Goal: Find specific page/section: Find specific page/section

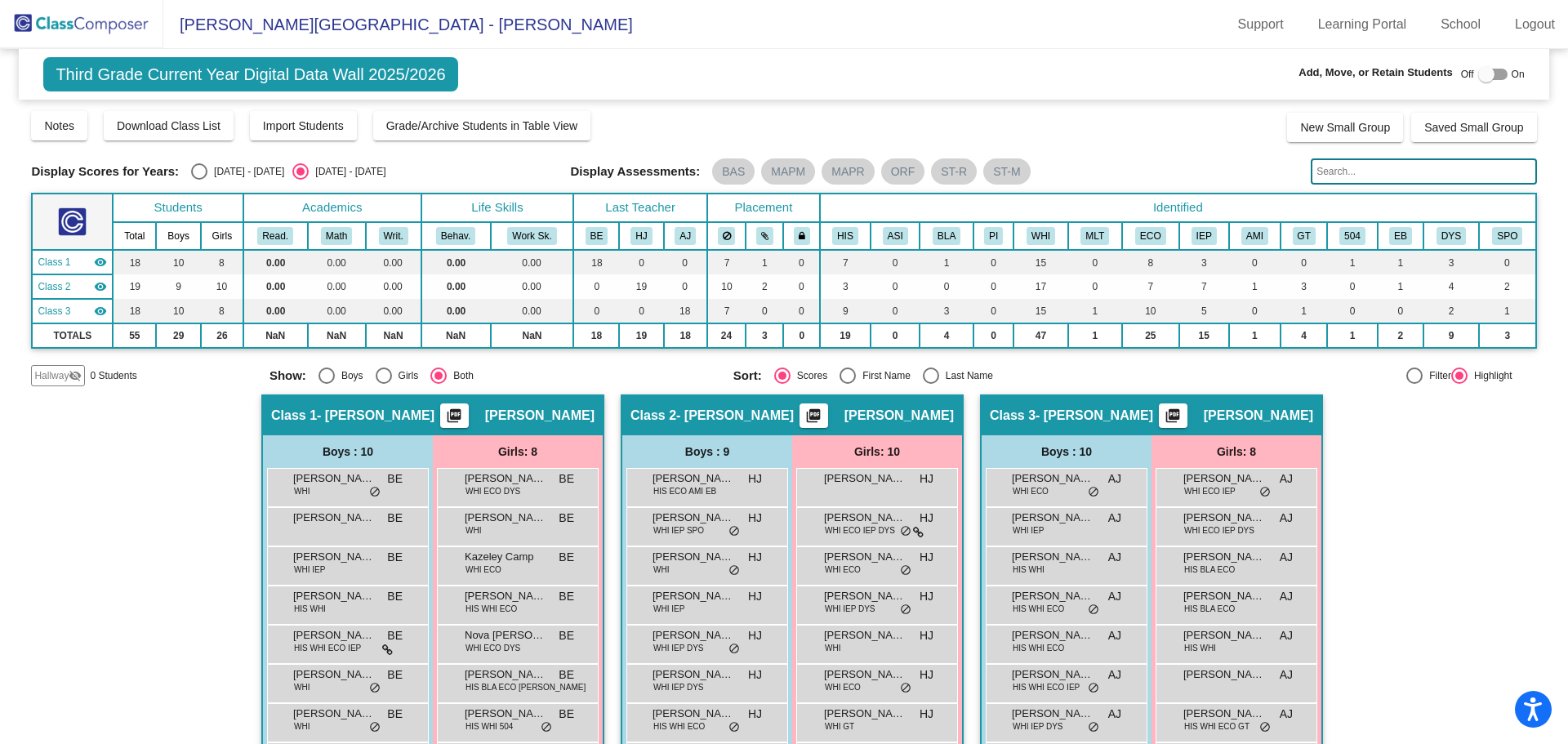
scroll to position [142, 0]
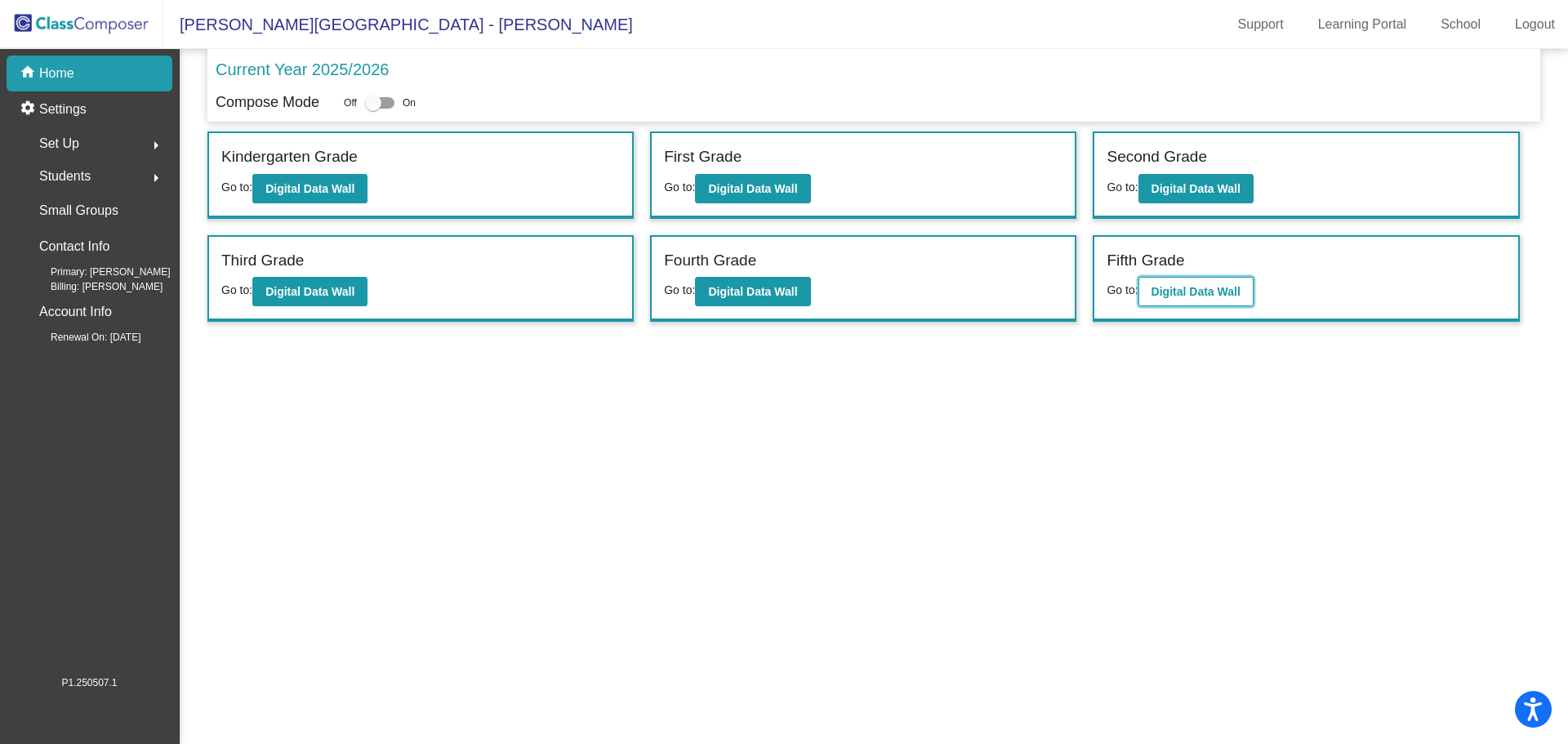
click at [1184, 301] on button "Digital Data Wall" at bounding box center [1196, 292] width 115 height 30
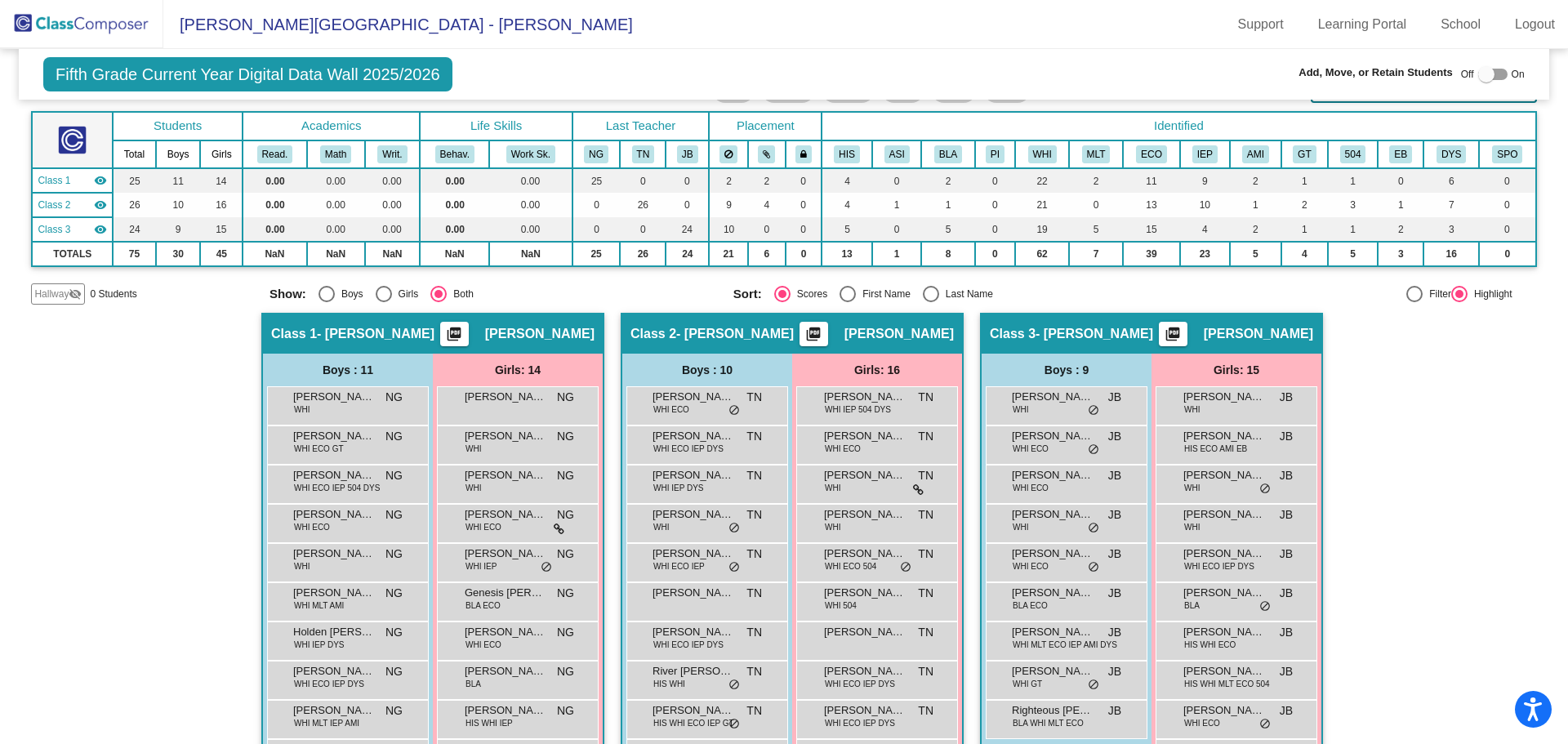
scroll to position [163, 0]
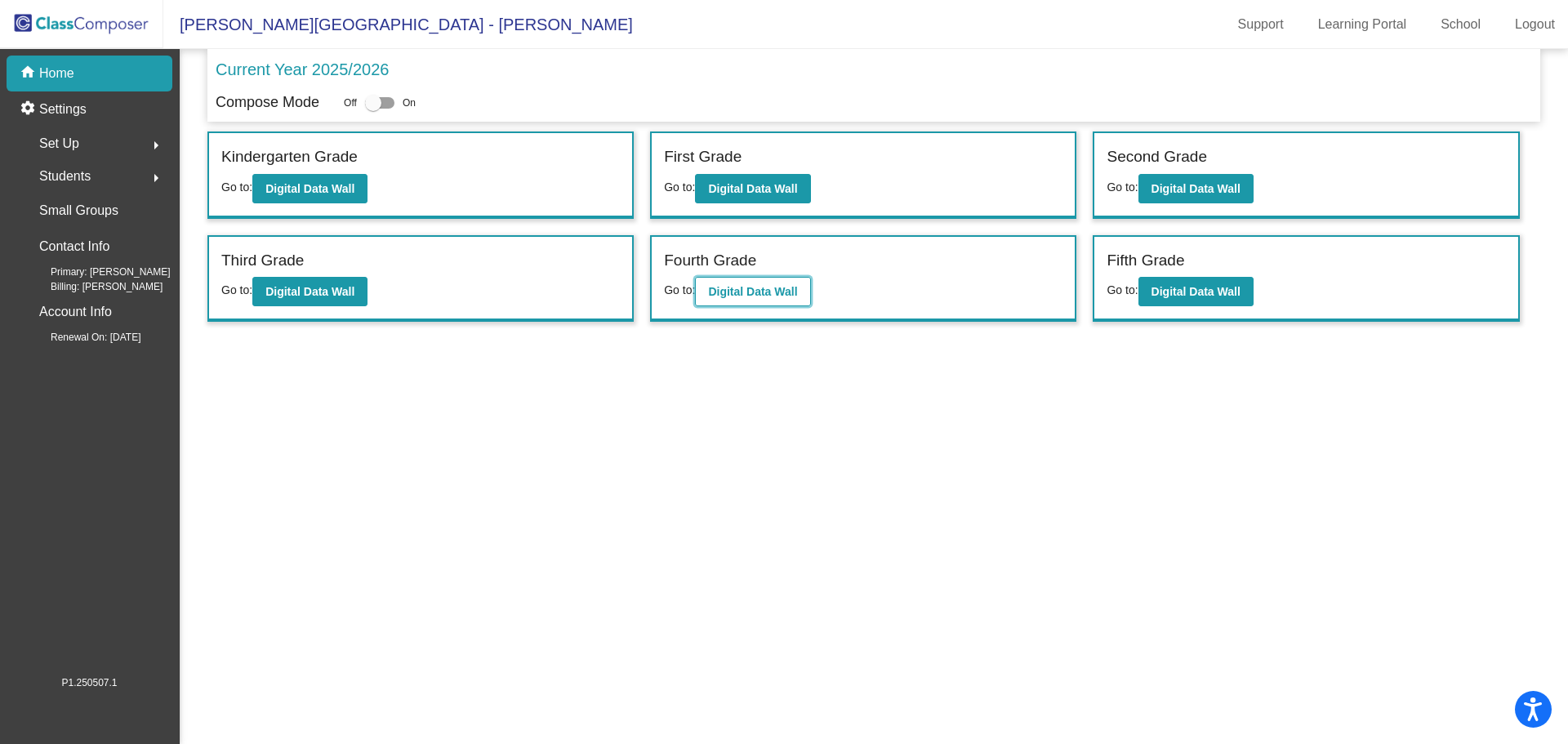
click at [728, 300] on button "Digital Data Wall" at bounding box center [753, 292] width 115 height 30
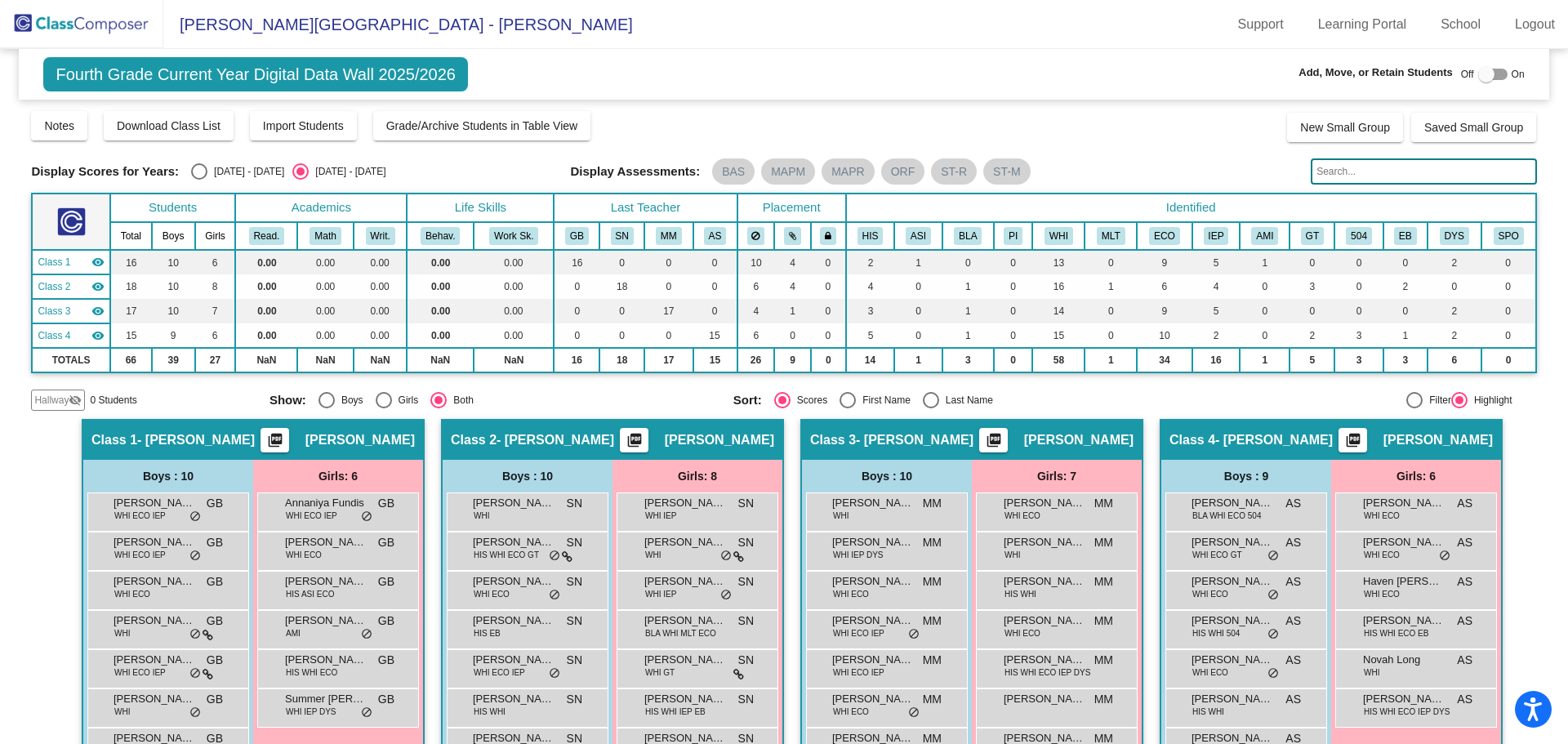
click at [1337, 172] on input "text" at bounding box center [1424, 171] width 226 height 26
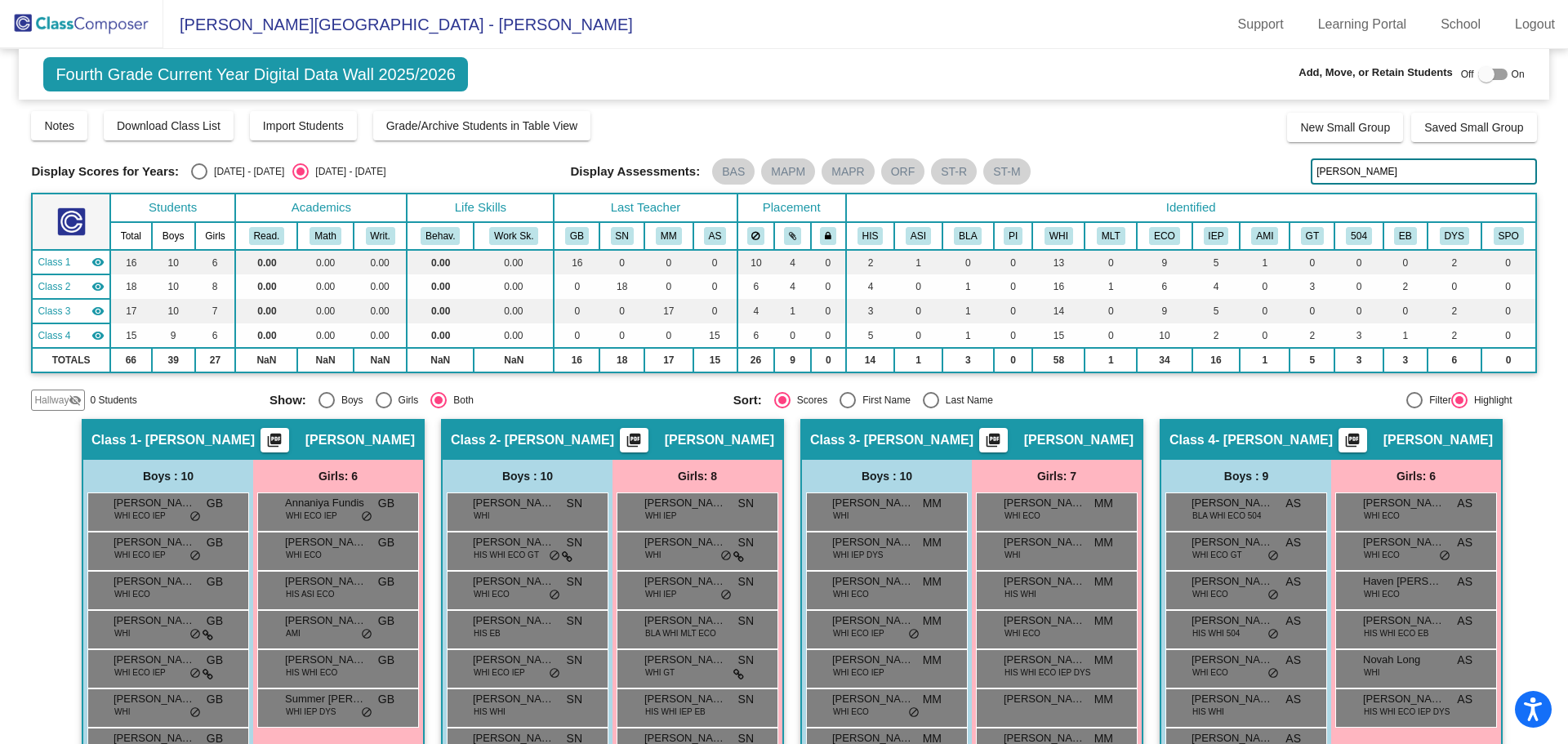
type input "[PERSON_NAME]"
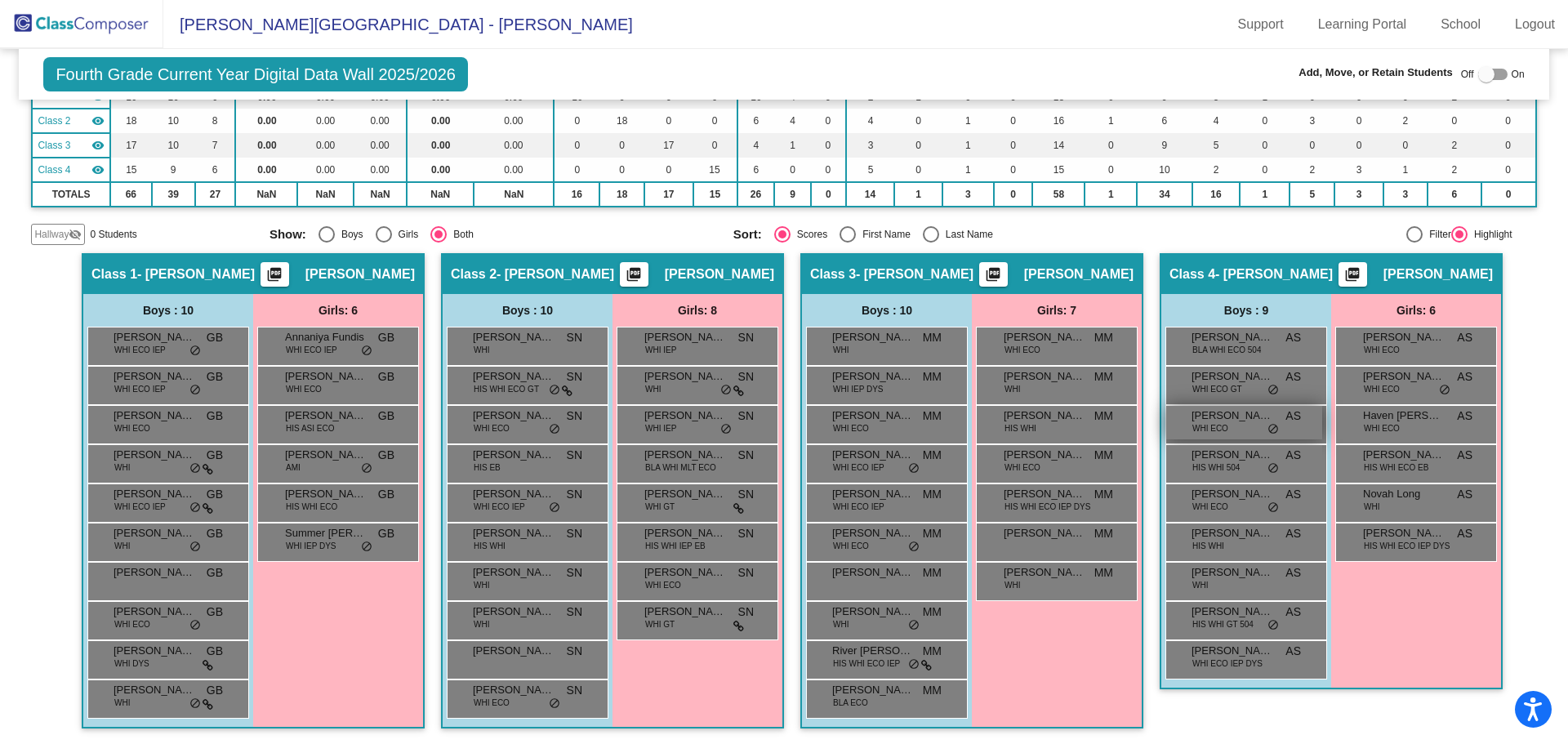
scroll to position [167, 0]
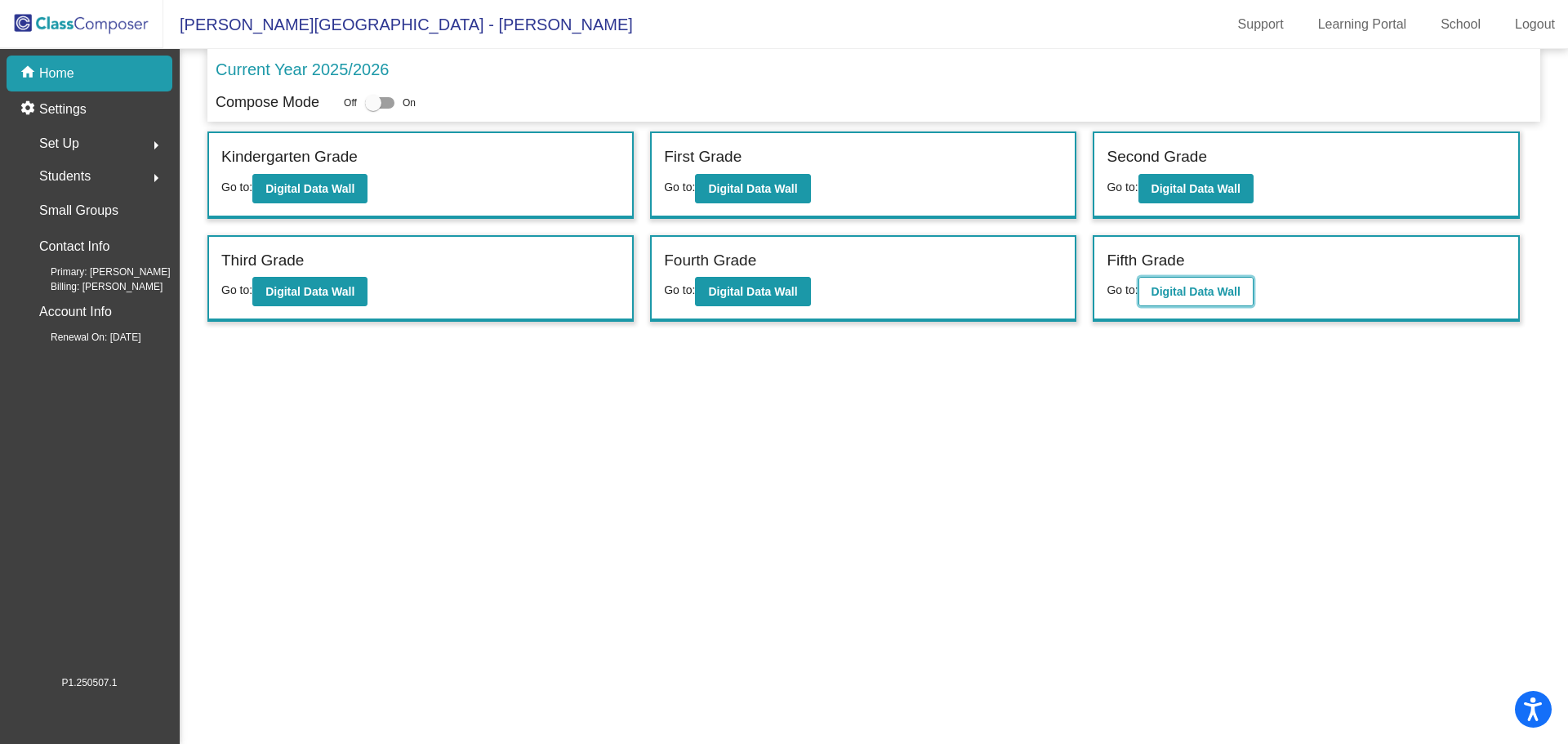
click at [1201, 300] on button "Digital Data Wall" at bounding box center [1196, 292] width 115 height 30
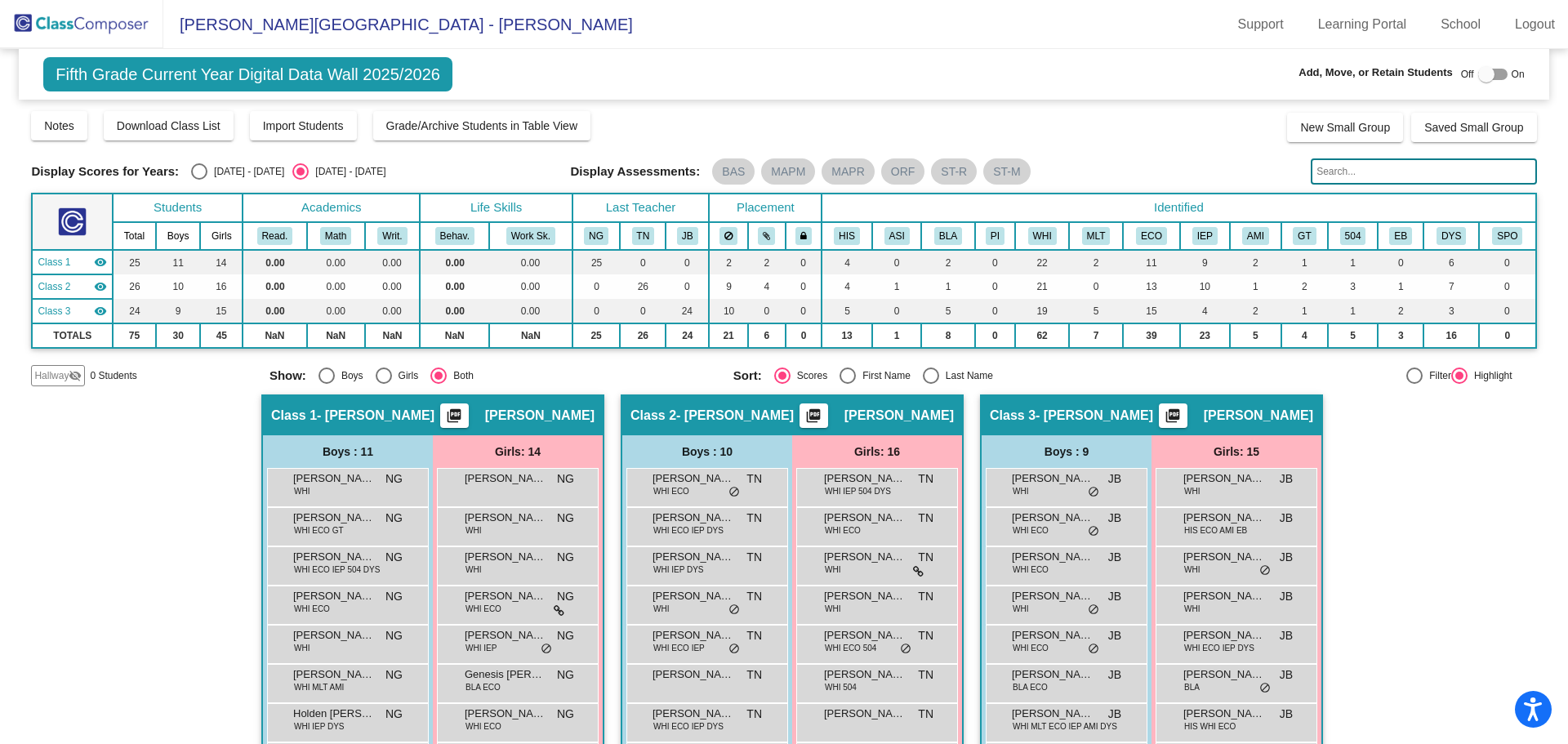
click at [1385, 178] on input "text" at bounding box center [1424, 171] width 226 height 26
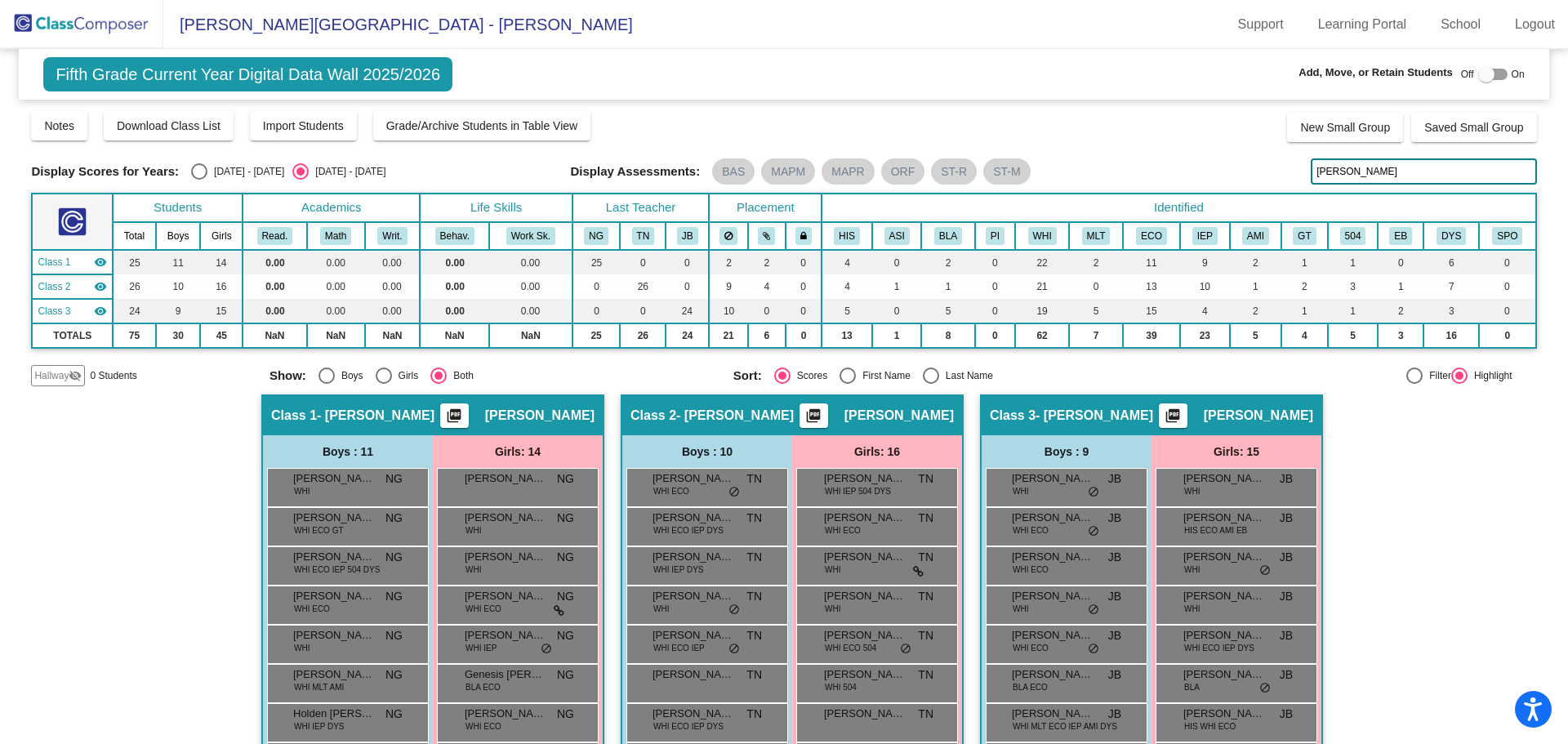
type input "[PERSON_NAME]"
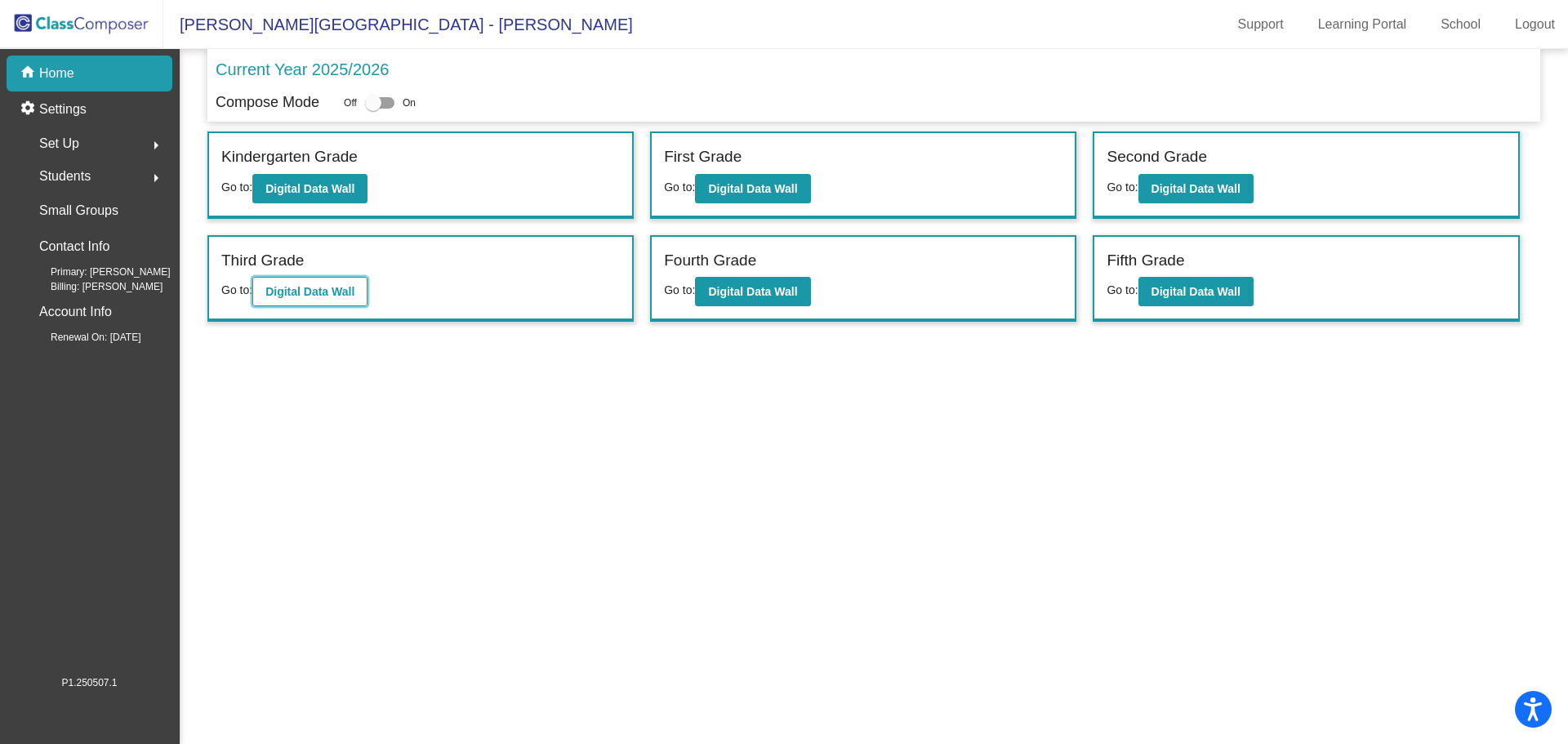
click at [342, 293] on b "Digital Data Wall" at bounding box center [310, 291] width 89 height 13
